Goal: Task Accomplishment & Management: Use online tool/utility

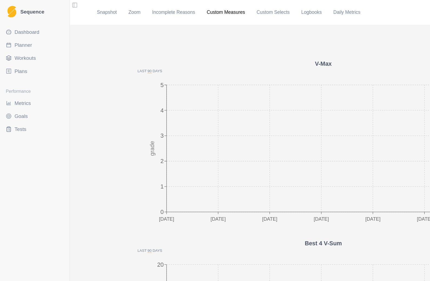
scroll to position [862, 0]
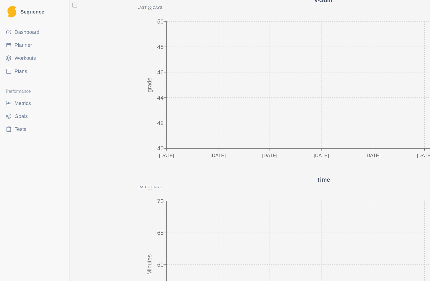
click at [21, 36] on span "Planner" at bounding box center [17, 33] width 13 height 5
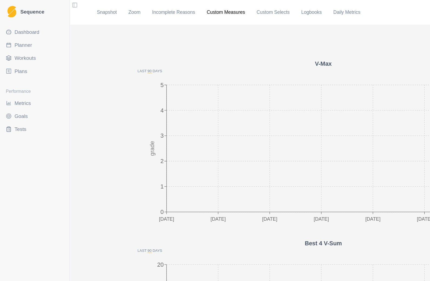
select select "month"
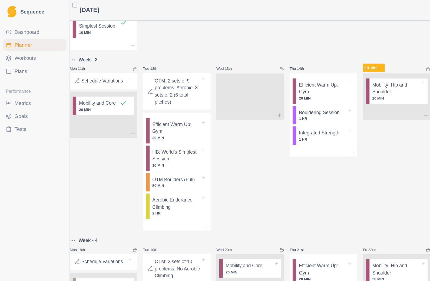
scroll to position [241, 0]
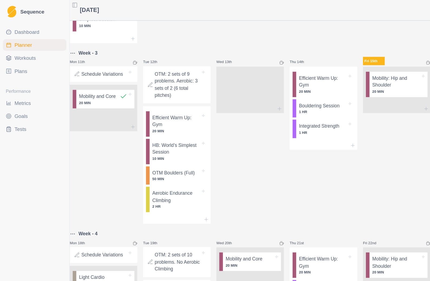
click at [241, 101] on p "1 HR" at bounding box center [241, 99] width 36 height 4
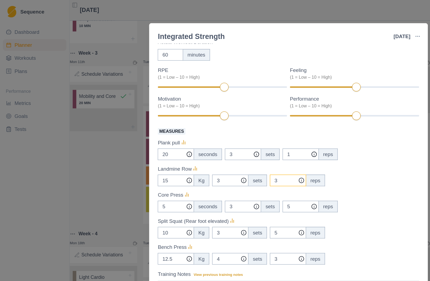
scroll to position [38, 0]
click at [269, 10] on div "Integrated Strength [DATE] Link To Goal View Workout Metrics Edit Original Work…" at bounding box center [215, 140] width 430 height 281
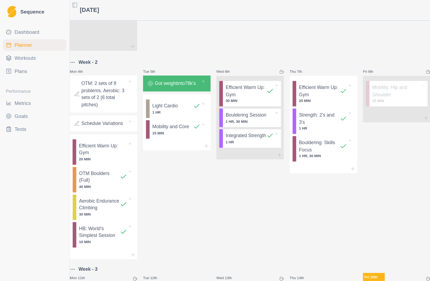
scroll to position [80, 0]
click at [188, 104] on p "Integrated Strength" at bounding box center [183, 100] width 30 height 5
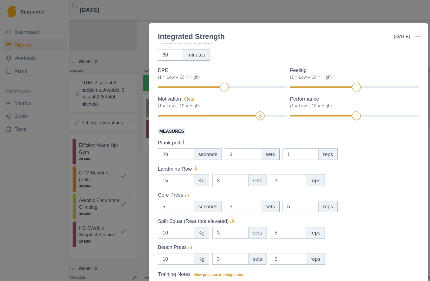
scroll to position [38, 0]
click at [271, 8] on div "Integrated Strength [DATE] Link To Goal View Workout Metrics Edit Original Work…" at bounding box center [215, 140] width 430 height 281
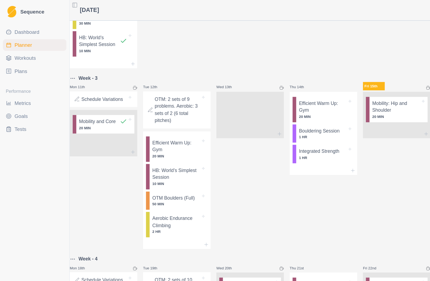
scroll to position [222, 0]
click at [243, 104] on p "1 HR" at bounding box center [241, 102] width 36 height 4
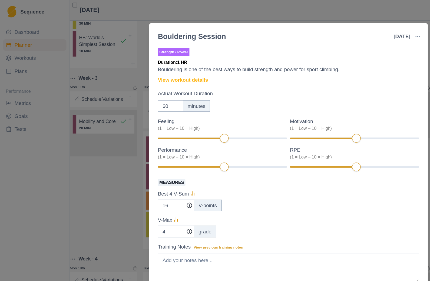
click at [151, 62] on link "View workout details" at bounding box center [136, 60] width 37 height 6
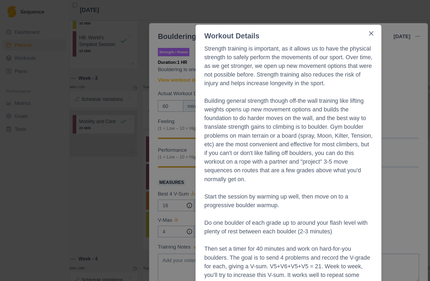
scroll to position [0, 0]
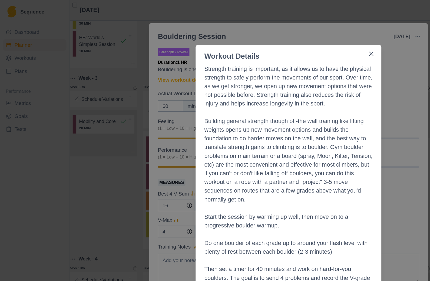
click at [301, 12] on div "Workout Details Strength training is important, as it allows us to have the phy…" at bounding box center [215, 140] width 430 height 281
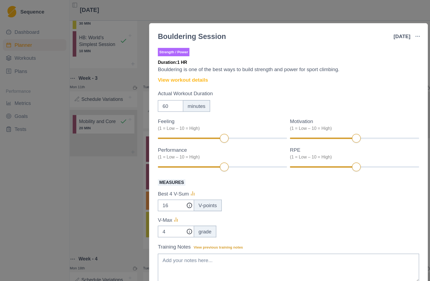
click at [287, 12] on div "Bouldering Session [DATE] Link To Goal View Workout Metrics Edit Original Worko…" at bounding box center [215, 140] width 430 height 281
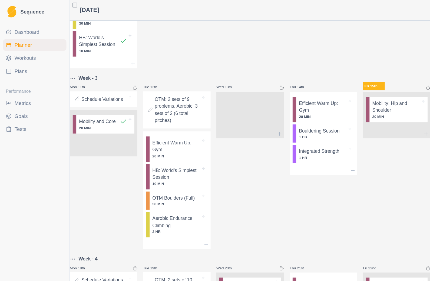
click at [288, 14] on div "[DATE] Week Month [DATE]" at bounding box center [241, 7] width 378 height 15
click at [296, 85] on p "Mobility: Hip and Shoulder" at bounding box center [296, 79] width 36 height 11
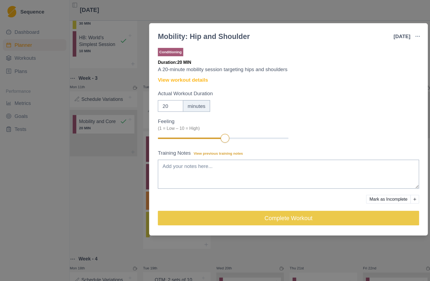
click at [279, 10] on div "Mobility: Hip and Shoulder [DATE] Link To Goal View Workout Metrics Edit Origin…" at bounding box center [215, 140] width 430 height 281
